Goal: Browse casually

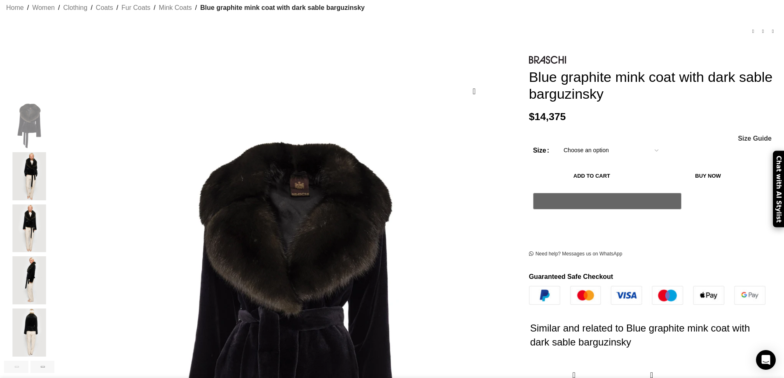
scroll to position [0, 347]
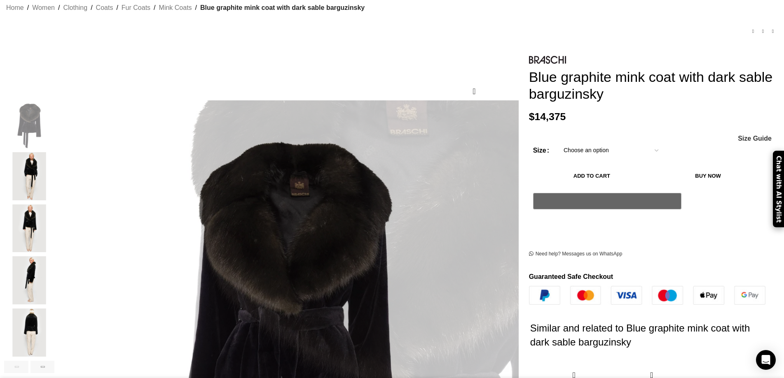
click at [54, 173] on img "2 / 8" at bounding box center [29, 176] width 50 height 48
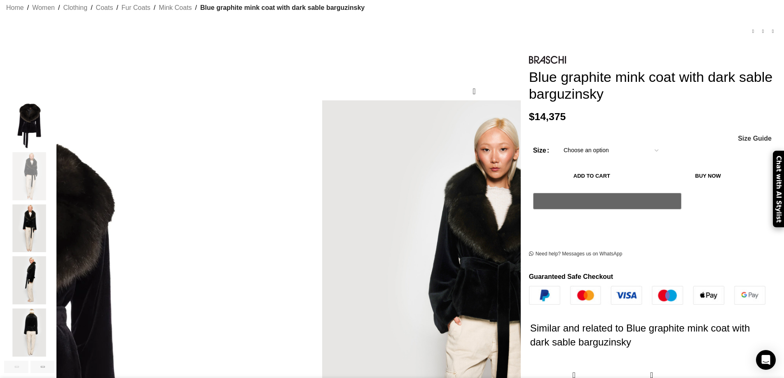
click at [54, 215] on img "3 / 8" at bounding box center [29, 229] width 50 height 48
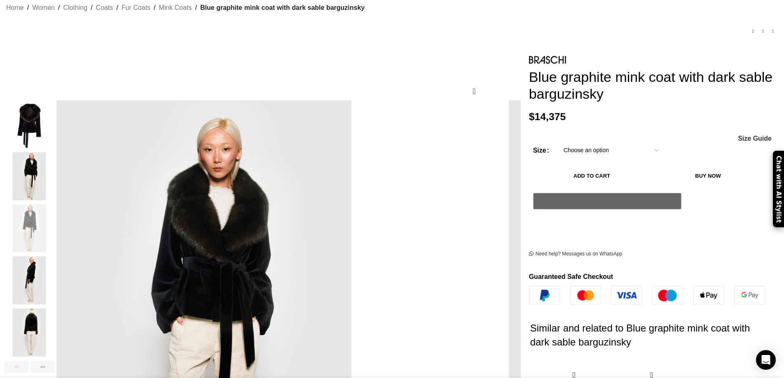
click at [54, 245] on div "3 / 8" at bounding box center [29, 231] width 50 height 52
click at [54, 257] on img "4 / 8" at bounding box center [29, 281] width 50 height 48
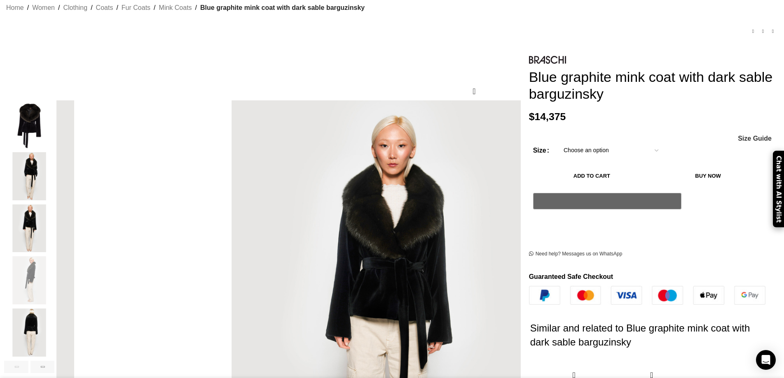
click at [54, 188] on img "2 / 8" at bounding box center [29, 176] width 50 height 48
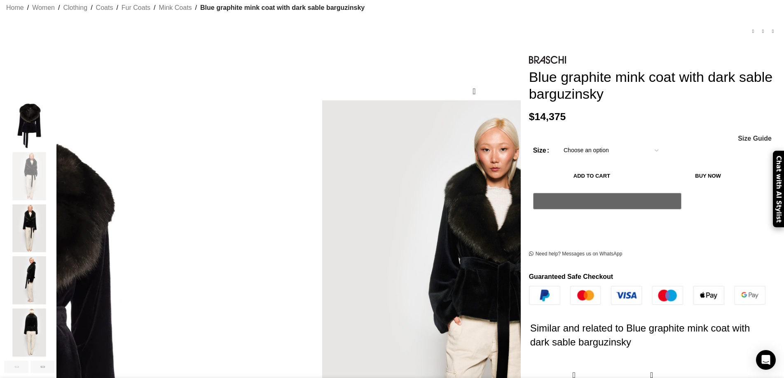
click at [54, 216] on img "3 / 8" at bounding box center [29, 229] width 50 height 48
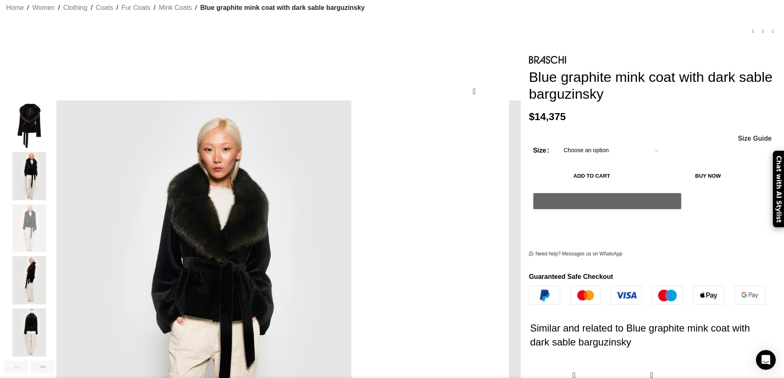
click at [54, 334] on img "5 / 8" at bounding box center [29, 333] width 50 height 48
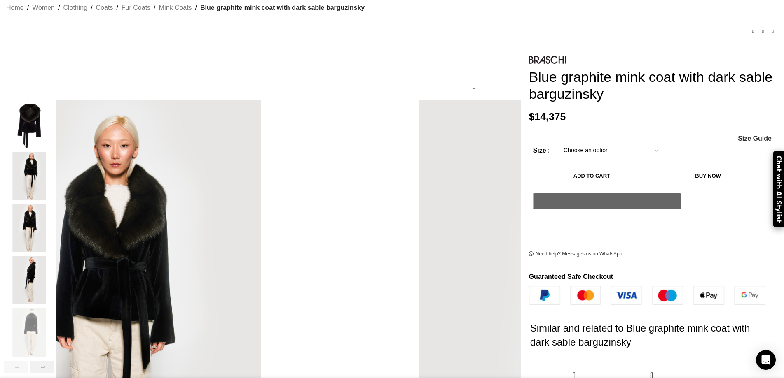
click at [55, 361] on div "Next slide" at bounding box center [42, 367] width 24 height 12
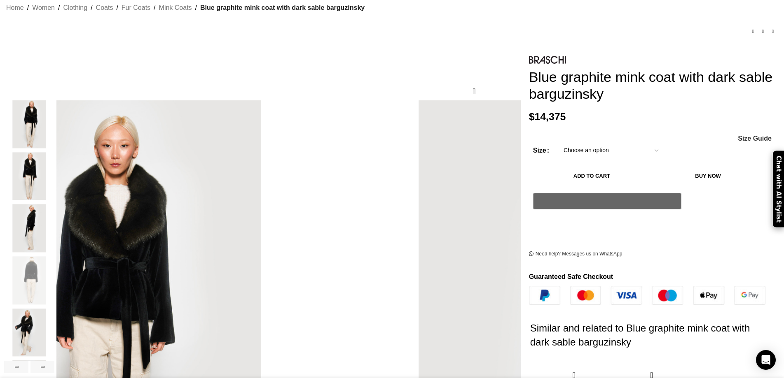
click at [54, 337] on img "6 / 8" at bounding box center [29, 333] width 50 height 48
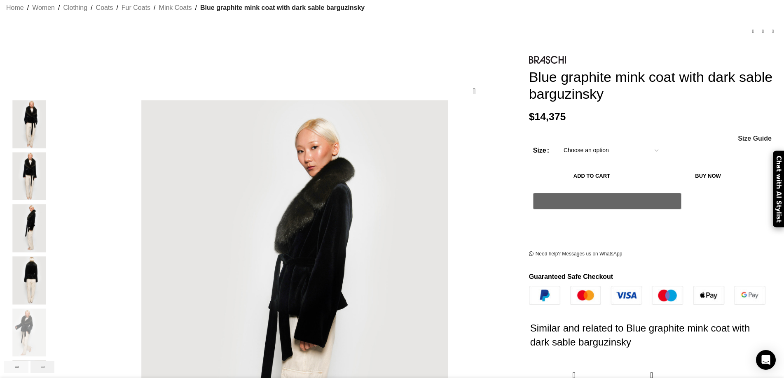
click at [55, 361] on div "Next slide" at bounding box center [42, 367] width 24 height 12
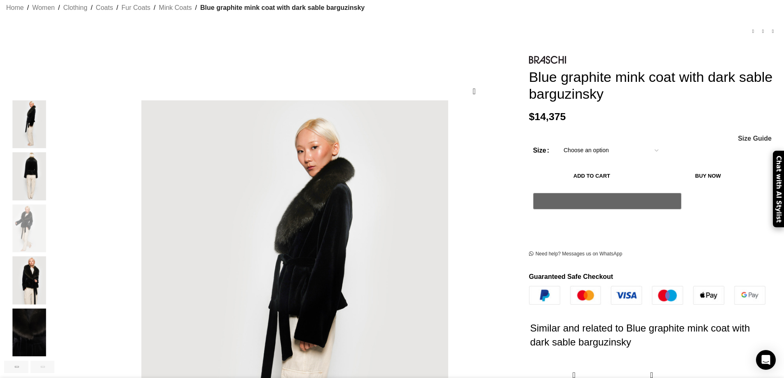
click at [54, 285] on img "7 / 8" at bounding box center [29, 281] width 50 height 48
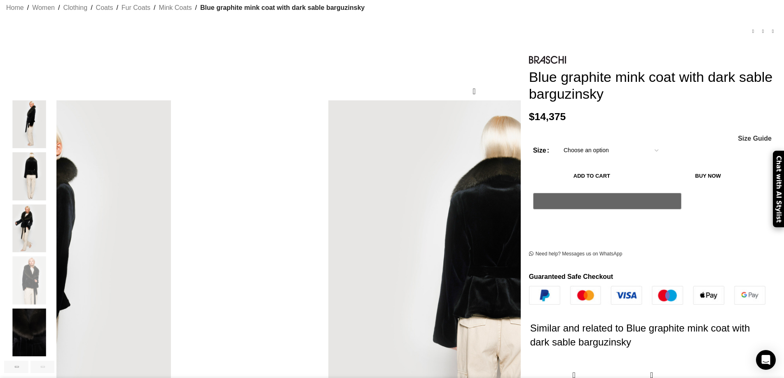
scroll to position [0, 520]
